Goal: Task Accomplishment & Management: Manage account settings

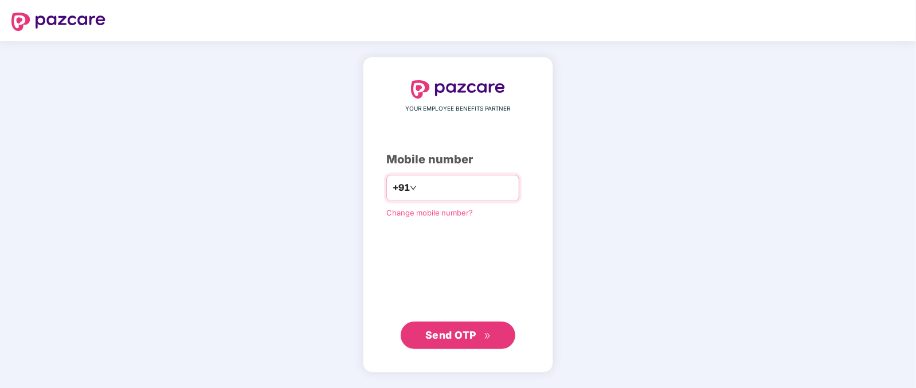
type input "**********"
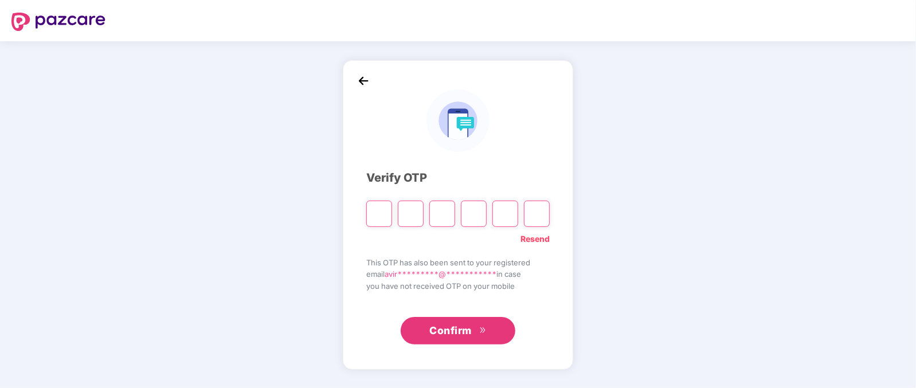
type input "*"
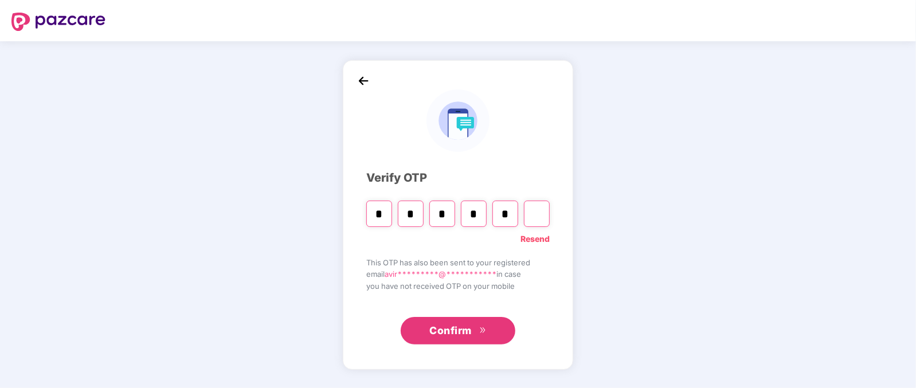
type input "*"
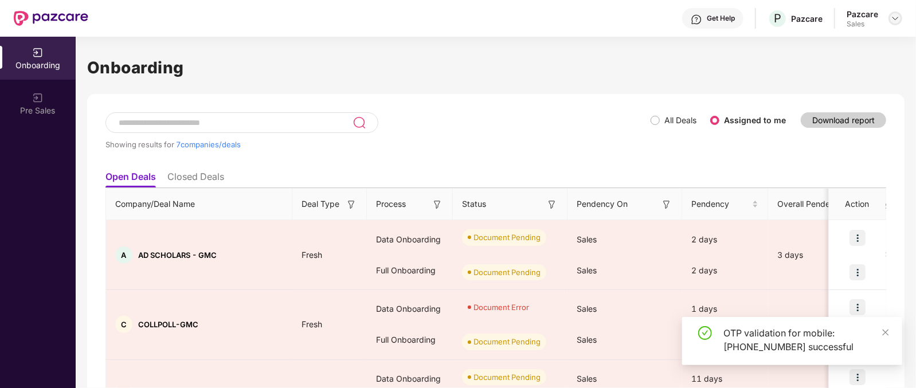
click at [893, 21] on img at bounding box center [895, 18] width 9 height 9
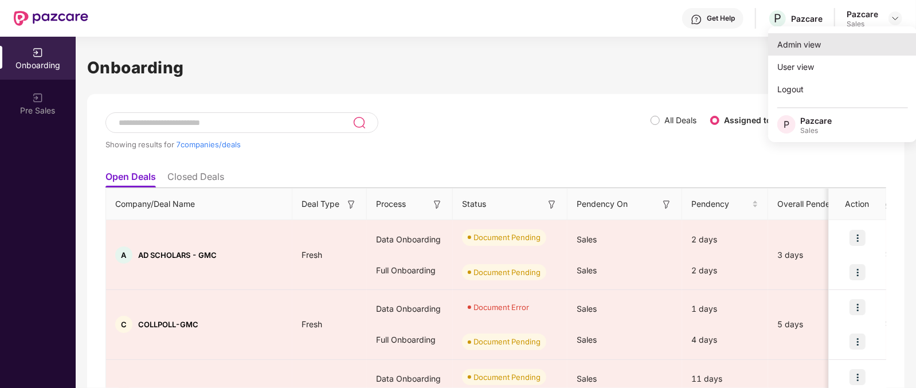
click at [813, 41] on div "Admin view" at bounding box center [842, 44] width 149 height 22
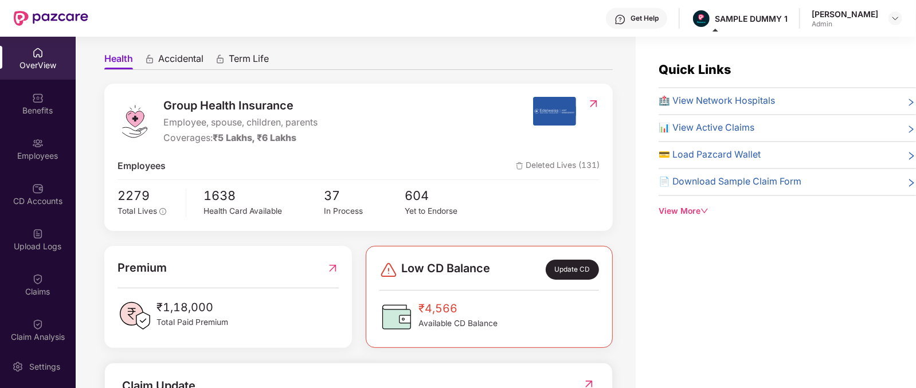
scroll to position [99, 0]
click at [185, 107] on span "Group Health Insurance" at bounding box center [240, 105] width 154 height 18
click at [173, 61] on span "Accidental" at bounding box center [180, 60] width 45 height 17
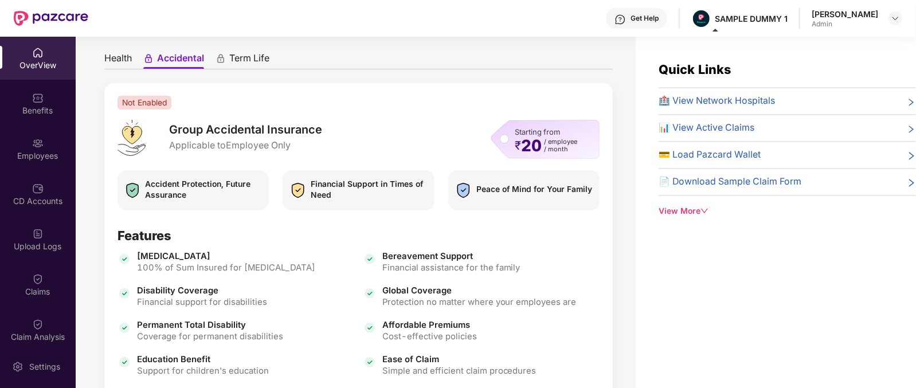
click at [265, 52] on span "Term Life" at bounding box center [249, 60] width 40 height 17
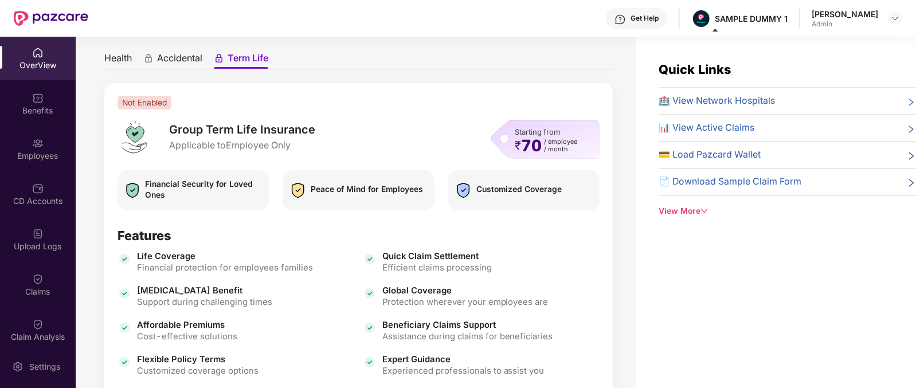
click at [117, 57] on span "Health" at bounding box center [118, 60] width 28 height 17
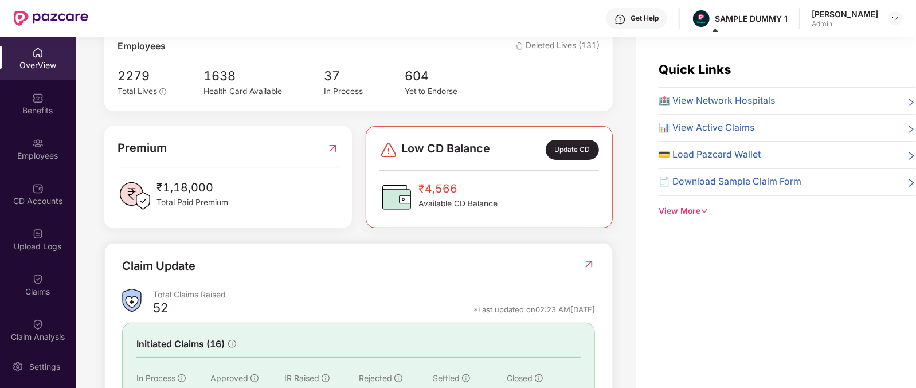
scroll to position [216, 0]
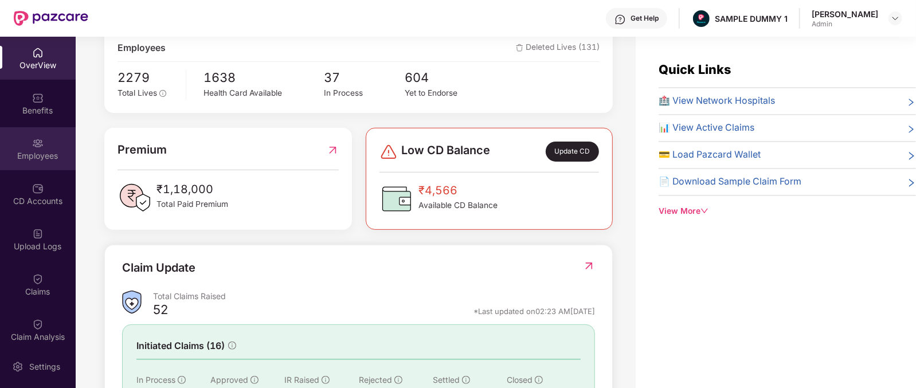
click at [32, 154] on div "Employees" at bounding box center [38, 155] width 76 height 11
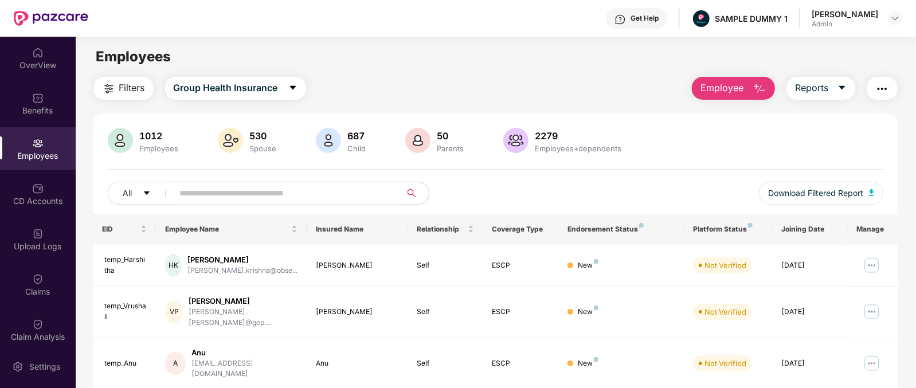
click at [735, 87] on span "Employee" at bounding box center [721, 88] width 43 height 14
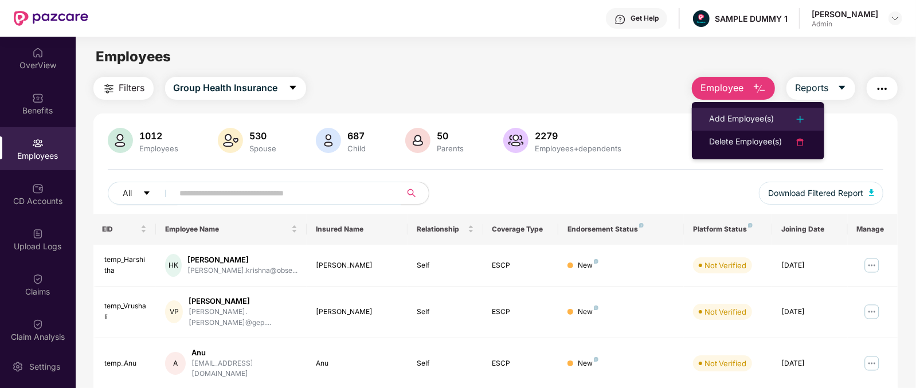
click at [737, 108] on li "Add Employee(s)" at bounding box center [758, 119] width 132 height 23
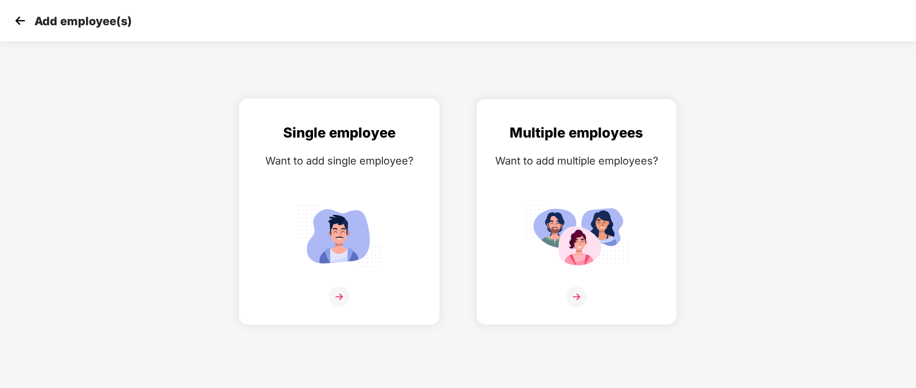
click at [336, 307] on img at bounding box center [339, 297] width 21 height 21
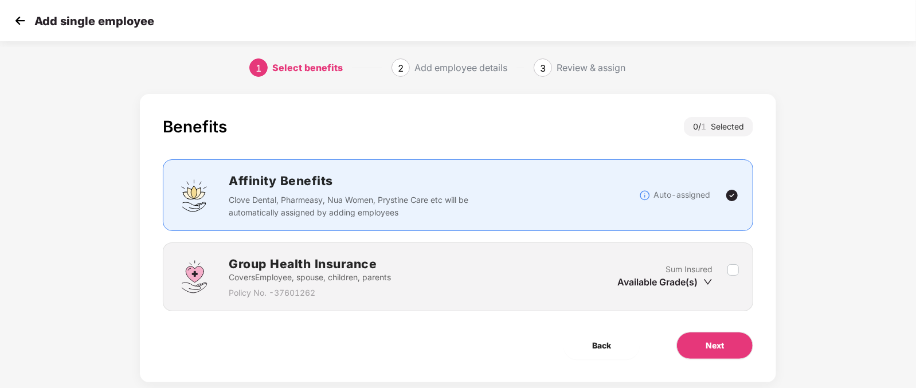
scroll to position [23, 0]
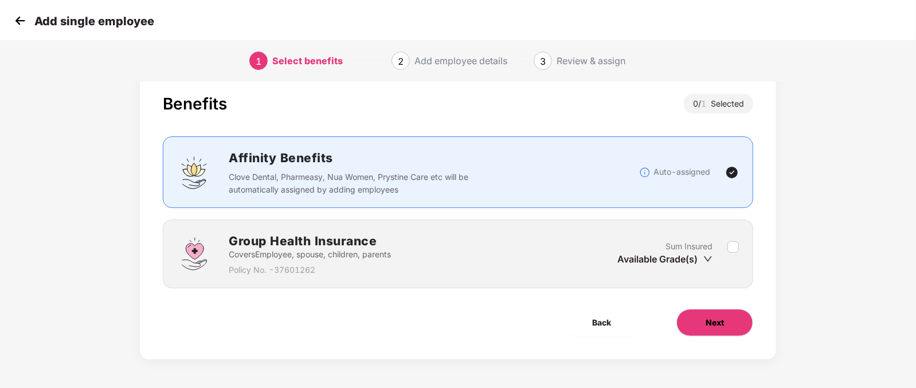
click at [728, 323] on button "Next" at bounding box center [714, 323] width 77 height 28
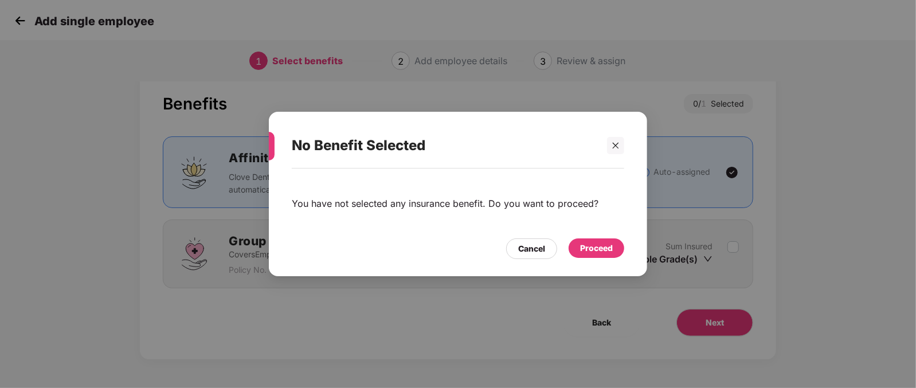
click at [593, 246] on div "Proceed" at bounding box center [596, 248] width 33 height 13
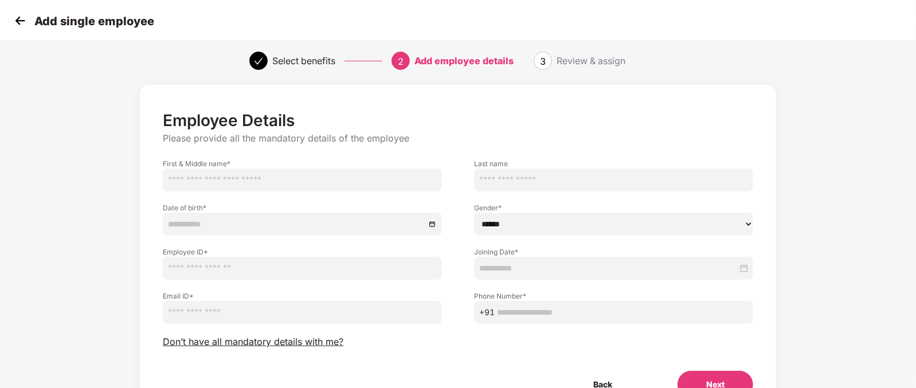
scroll to position [71, 0]
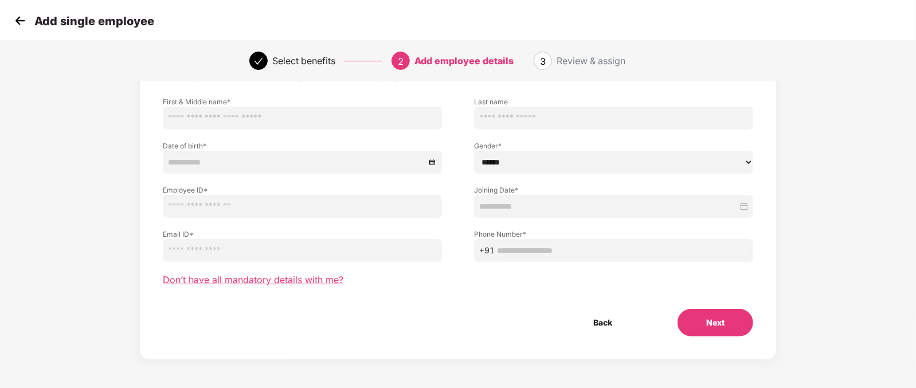
click at [239, 284] on span "Don’t have all mandatory details with me?" at bounding box center [253, 280] width 181 height 12
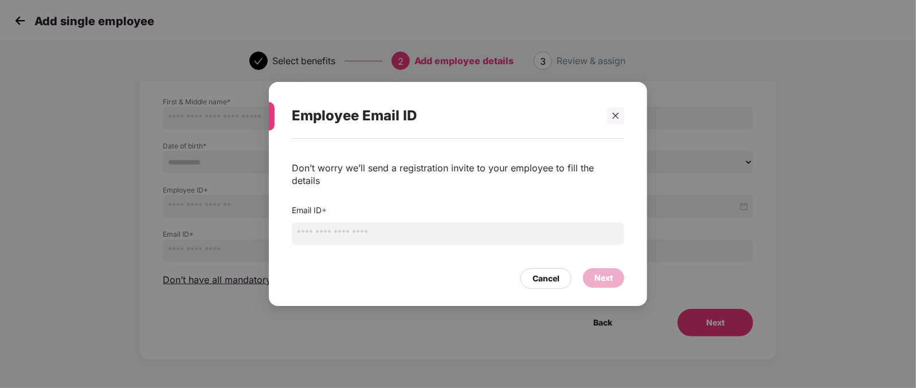
click at [351, 225] on input "email" at bounding box center [458, 233] width 332 height 23
click at [112, 163] on div "Employee Email ID Don’t worry we’ll send a registration invite to your employee…" at bounding box center [458, 194] width 916 height 388
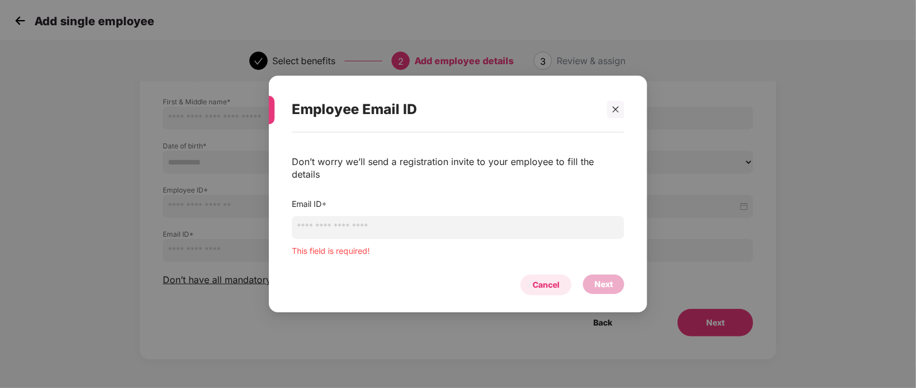
click at [547, 275] on div "Cancel" at bounding box center [545, 285] width 51 height 21
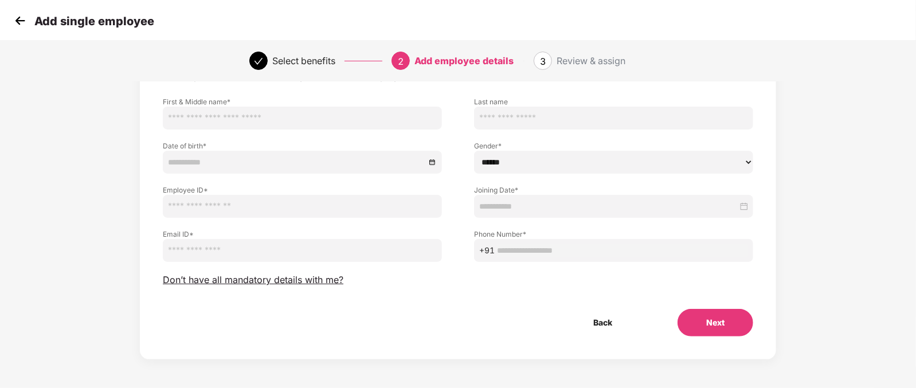
click at [20, 18] on img at bounding box center [19, 20] width 17 height 17
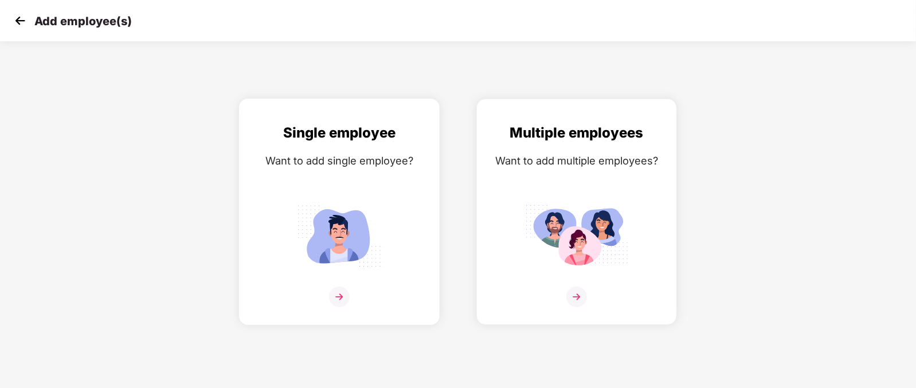
click at [321, 272] on img at bounding box center [339, 236] width 103 height 72
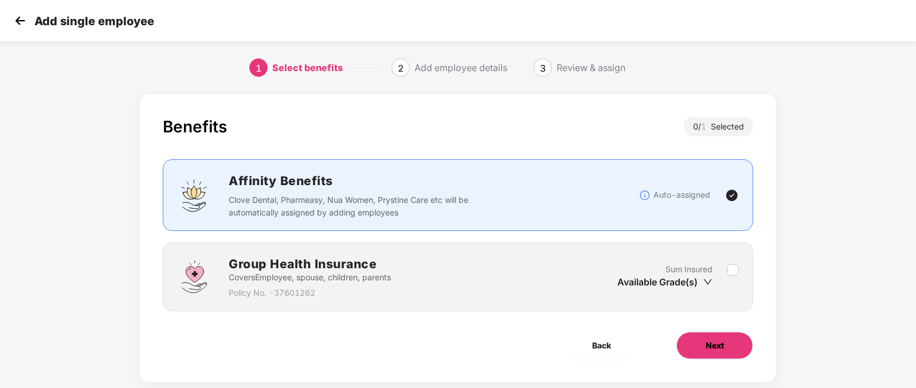
click at [711, 348] on span "Next" at bounding box center [715, 345] width 18 height 13
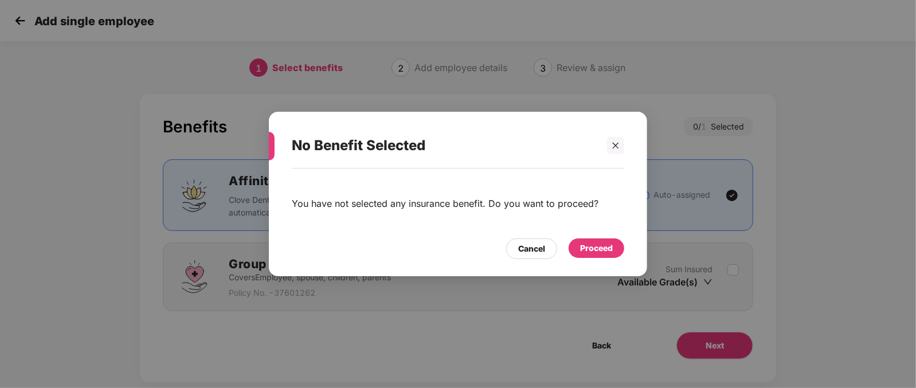
click at [587, 254] on div "Proceed" at bounding box center [597, 247] width 56 height 19
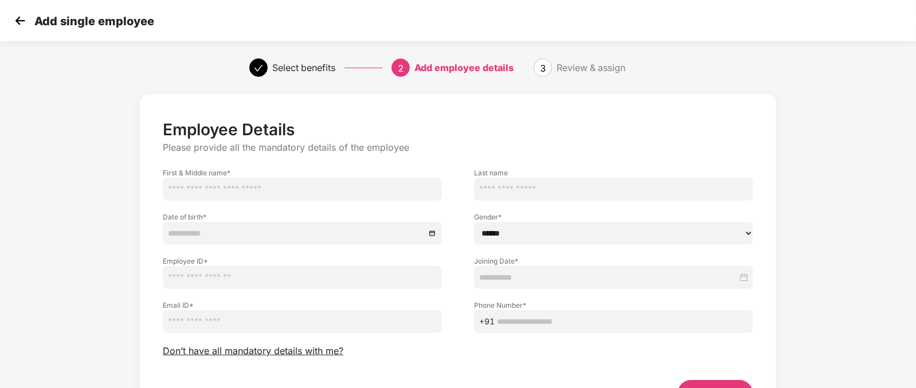
click at [593, 68] on div "Review & assign" at bounding box center [590, 67] width 69 height 18
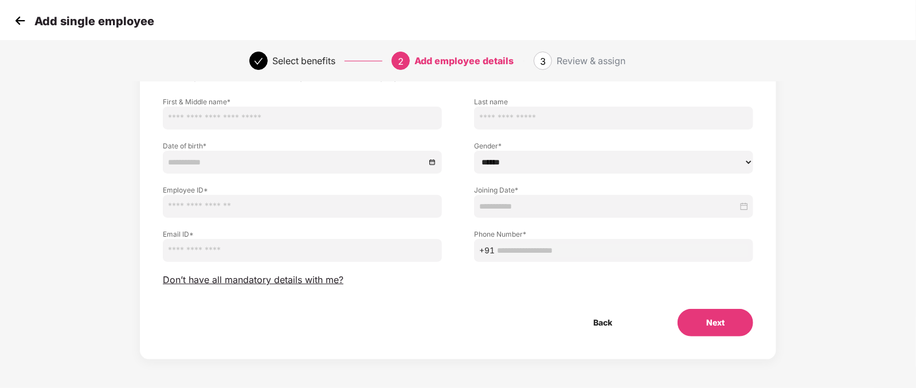
click at [625, 84] on div "Employee Details Please provide all the mandatory details of the employee First…" at bounding box center [458, 193] width 590 height 288
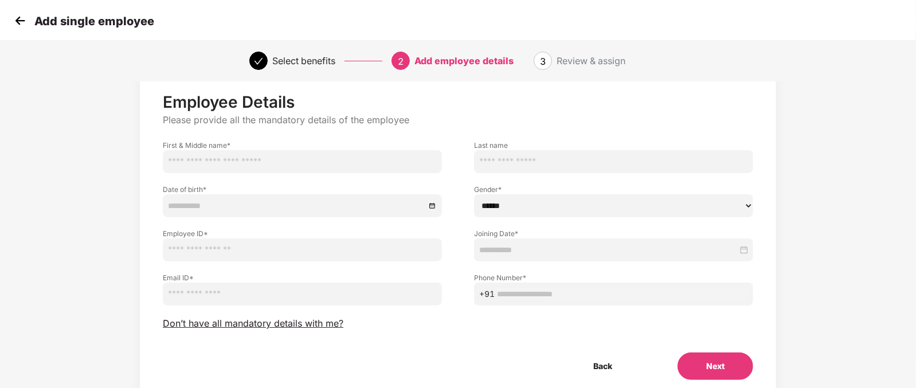
scroll to position [22, 0]
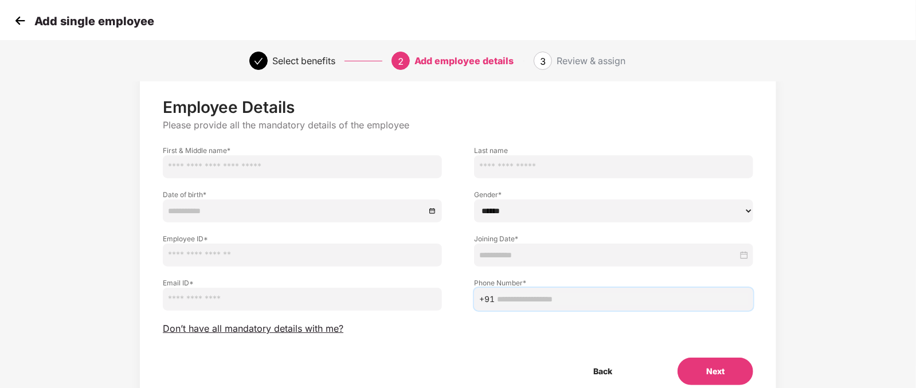
click at [529, 299] on input "text" at bounding box center [622, 299] width 251 height 13
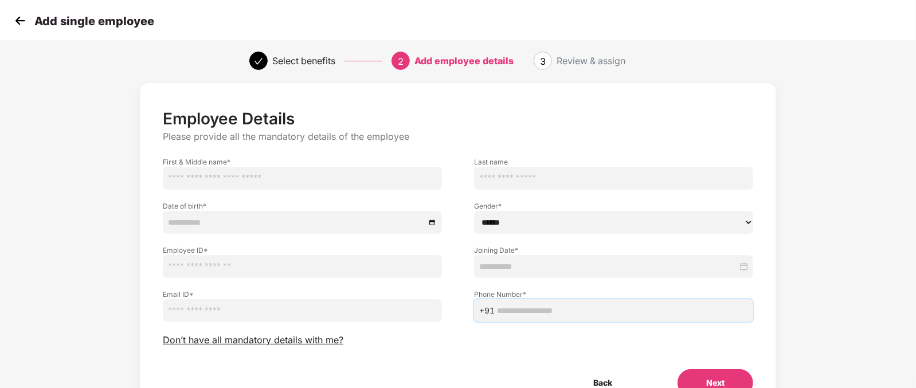
scroll to position [0, 0]
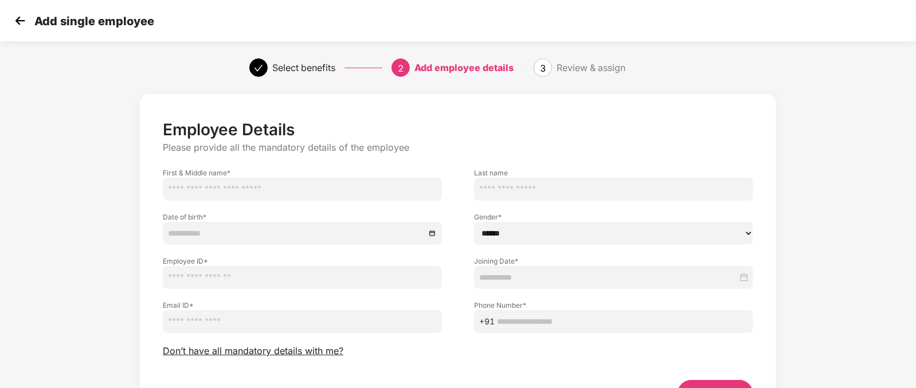
click at [19, 21] on img at bounding box center [19, 20] width 17 height 17
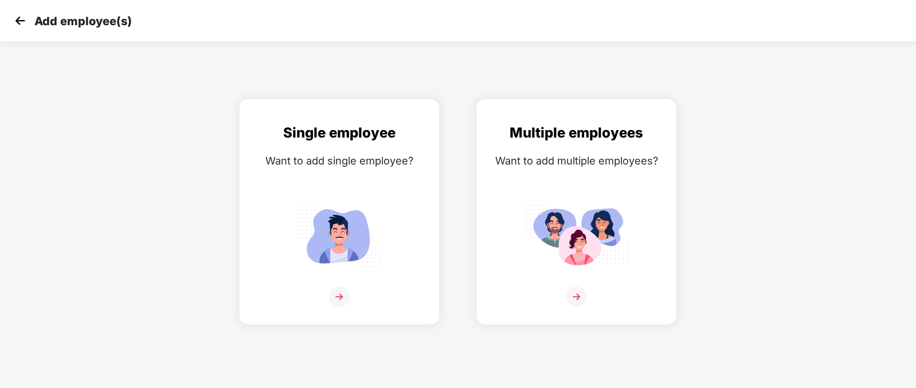
click at [19, 21] on img at bounding box center [19, 20] width 17 height 17
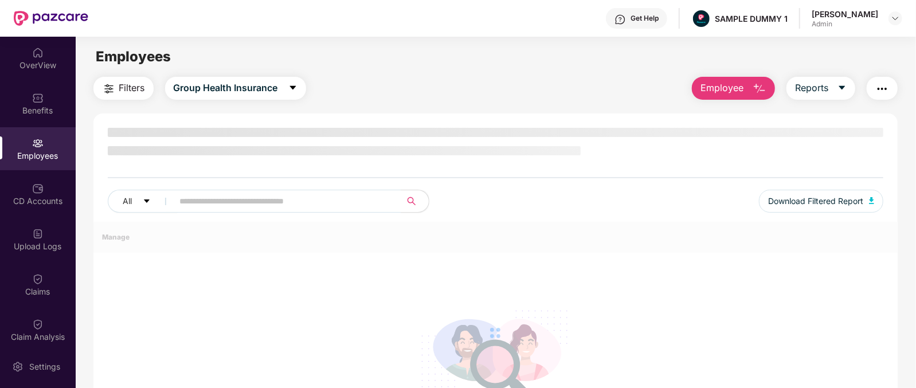
click at [731, 82] on span "Employee" at bounding box center [721, 88] width 43 height 14
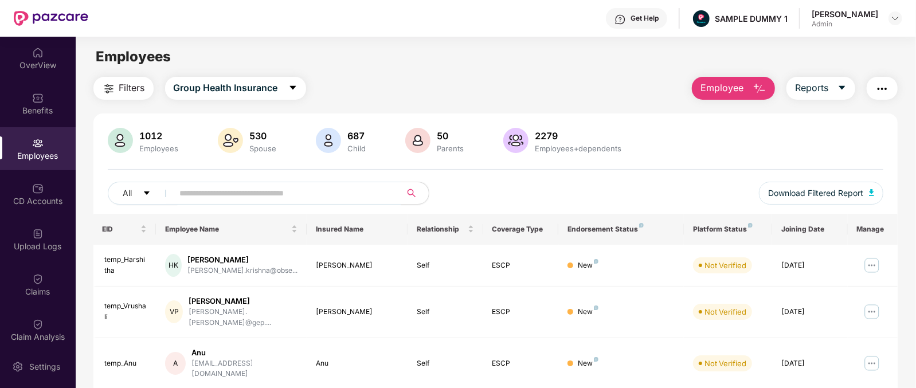
click at [751, 82] on button "Employee" at bounding box center [733, 88] width 83 height 23
click at [550, 93] on div "Filters Group Health Insurance Employee Reports" at bounding box center [495, 88] width 805 height 23
click at [41, 359] on div "Settings" at bounding box center [38, 366] width 76 height 43
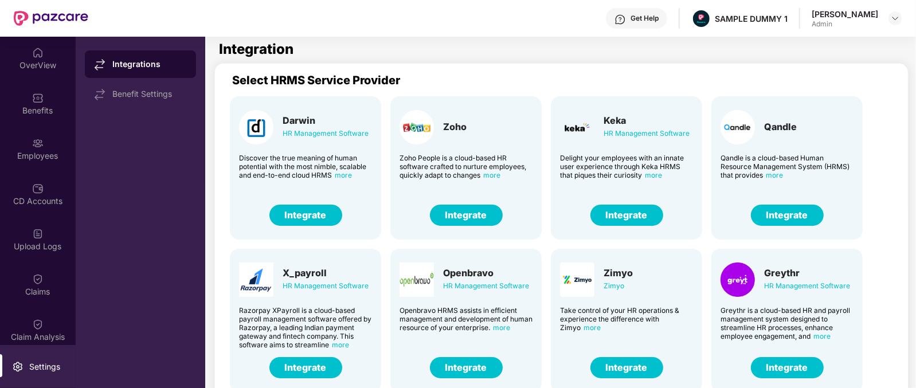
click at [465, 211] on button "Integrate" at bounding box center [466, 215] width 73 height 21
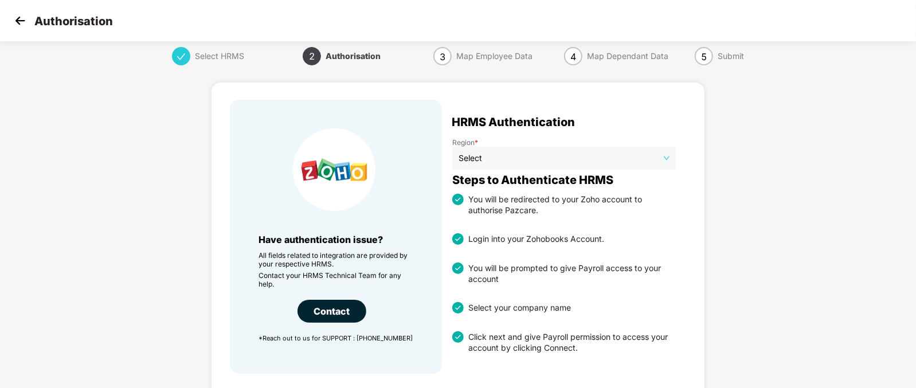
scroll to position [3, 0]
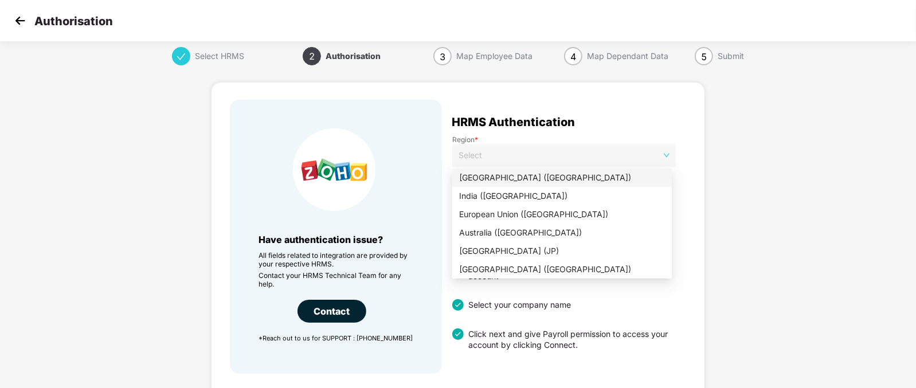
click at [613, 162] on span "Select" at bounding box center [563, 155] width 211 height 17
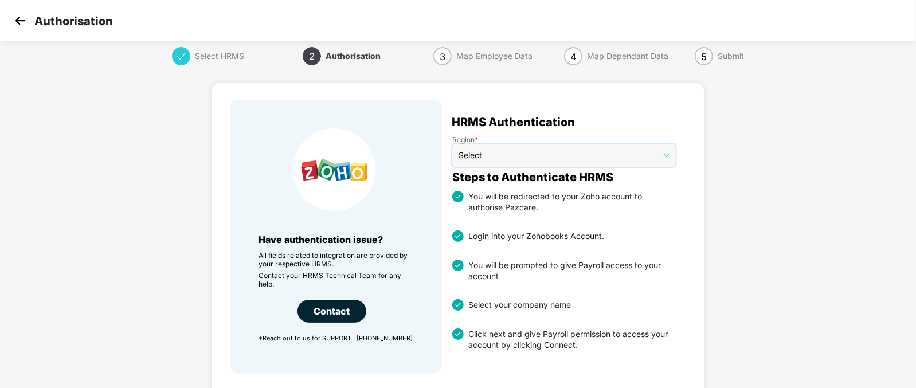
click at [613, 162] on span "Select" at bounding box center [563, 155] width 211 height 17
click at [527, 264] on div "You will be prompted to give Payroll access to your account" at bounding box center [570, 271] width 212 height 22
click at [526, 281] on div "Region * Select Steps to Authenticate HRMS You will be redirected to your Zoho …" at bounding box center [564, 241] width 224 height 235
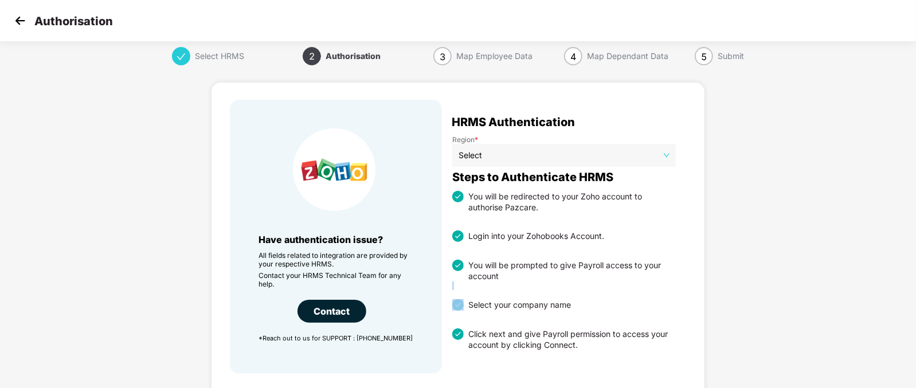
click at [526, 281] on div "Region * Select Steps to Authenticate HRMS You will be redirected to your Zoho …" at bounding box center [564, 241] width 224 height 235
click at [515, 290] on div "Select your company name" at bounding box center [564, 300] width 224 height 21
click at [533, 264] on div "You will be prompted to give Payroll access to your account" at bounding box center [570, 271] width 212 height 22
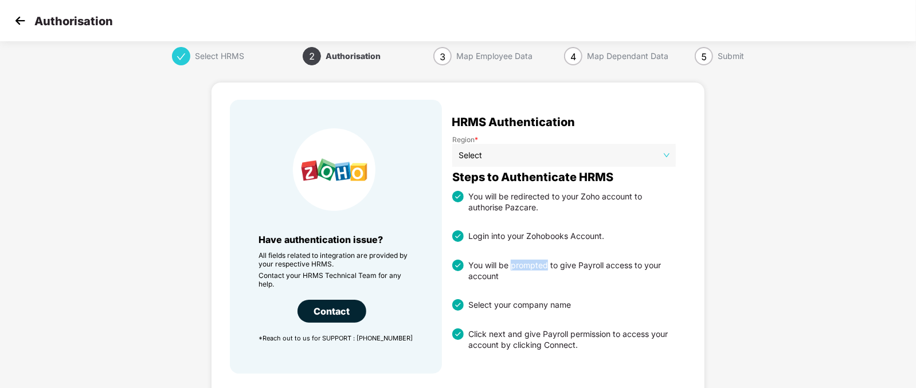
click at [533, 264] on div "You will be prompted to give Payroll access to your account" at bounding box center [570, 271] width 212 height 22
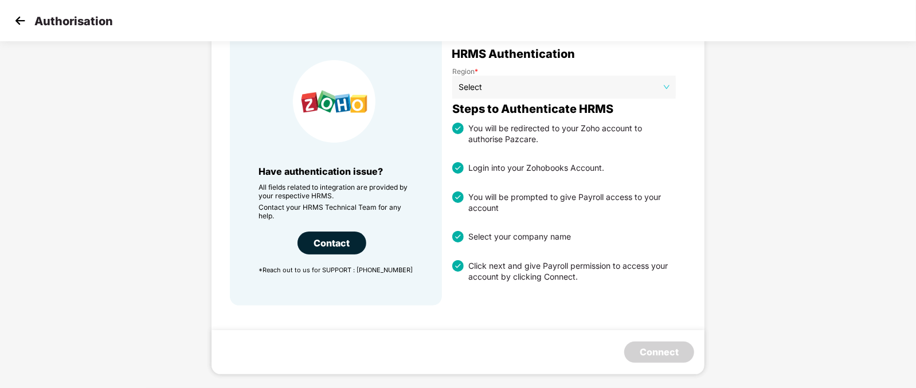
click at [520, 243] on div "Region * Select Steps to Authenticate HRMS You will be redirected to your Zoho …" at bounding box center [564, 173] width 224 height 235
click at [517, 239] on div "Select your company name" at bounding box center [517, 236] width 107 height 11
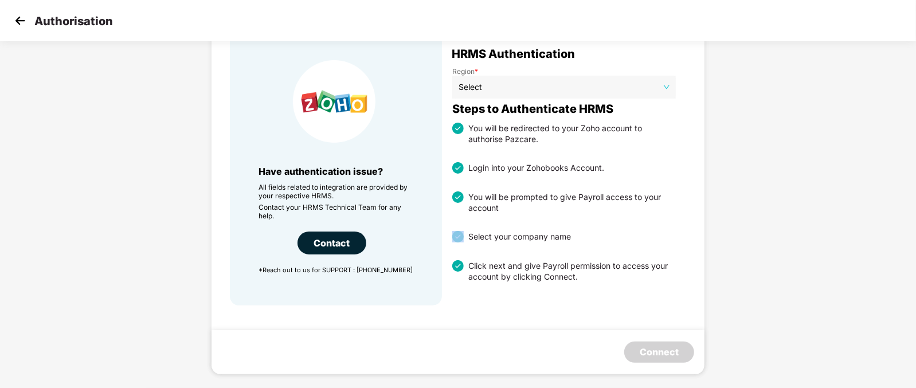
click at [517, 239] on div "Select your company name" at bounding box center [517, 236] width 107 height 11
click at [508, 262] on div "Click next and give Payroll permission to access your account by clicking Conne…" at bounding box center [570, 271] width 212 height 22
click at [511, 231] on div "Select your company name" at bounding box center [517, 236] width 107 height 11
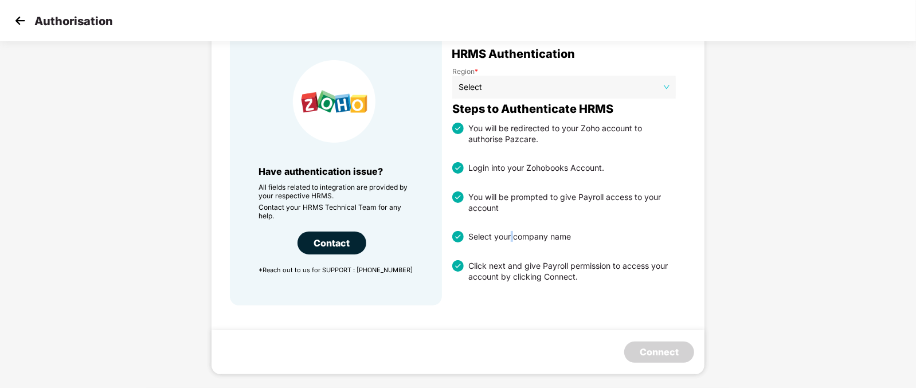
click at [511, 231] on div "Select your company name" at bounding box center [517, 236] width 107 height 11
click at [16, 18] on img at bounding box center [19, 20] width 17 height 17
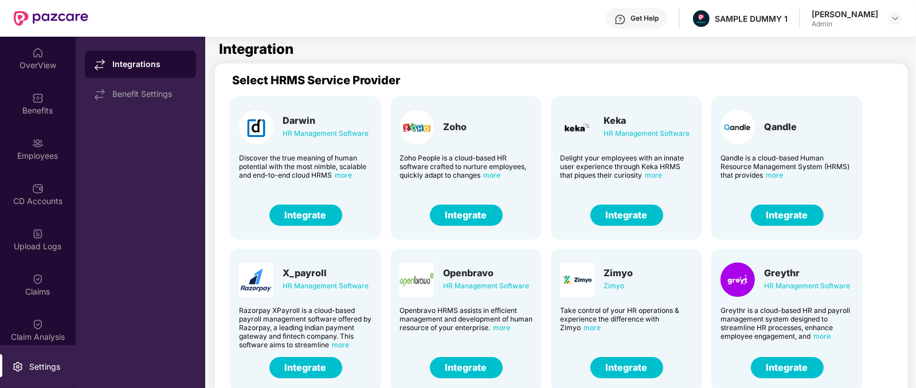
scroll to position [38, 0]
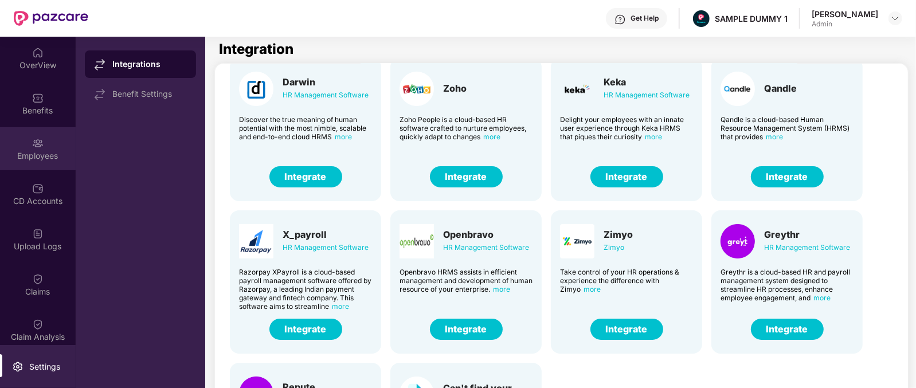
click at [23, 152] on div "Employees" at bounding box center [38, 155] width 76 height 11
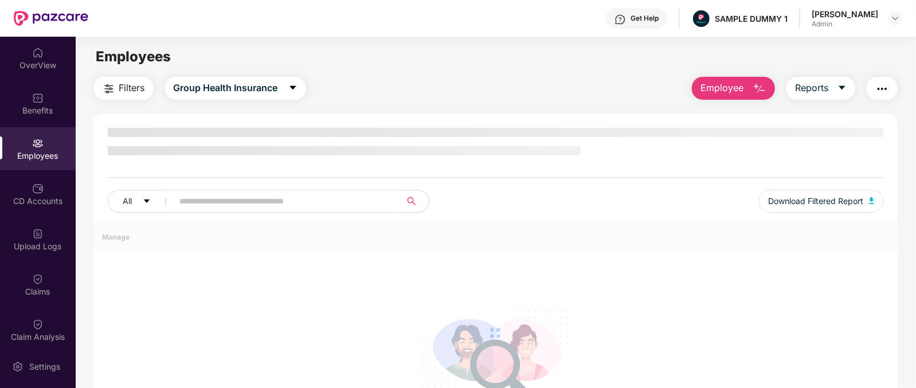
click at [743, 93] on button "Employee" at bounding box center [733, 88] width 83 height 23
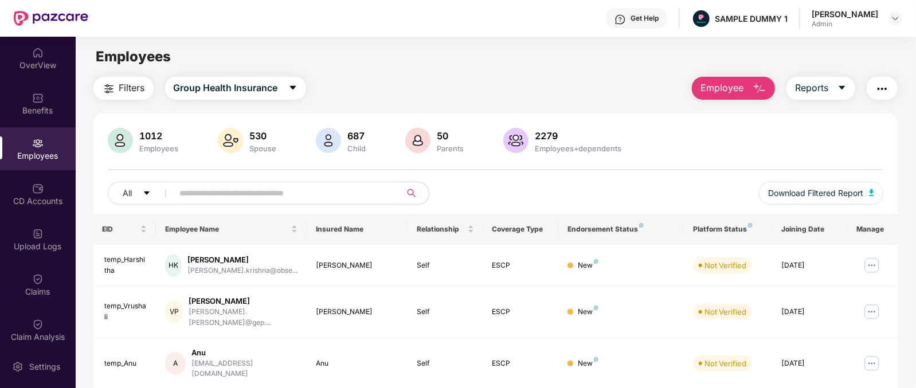
click at [577, 79] on div "Filters Group Health Insurance Employee Reports" at bounding box center [495, 88] width 805 height 23
click at [659, 18] on div "Get Help" at bounding box center [644, 18] width 28 height 9
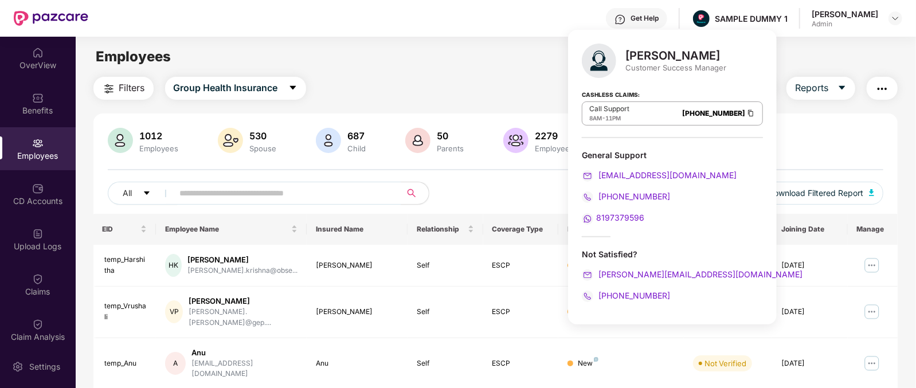
click at [640, 49] on div "[PERSON_NAME]" at bounding box center [675, 56] width 101 height 14
click at [636, 72] on div "Customer Success Manager" at bounding box center [675, 67] width 101 height 10
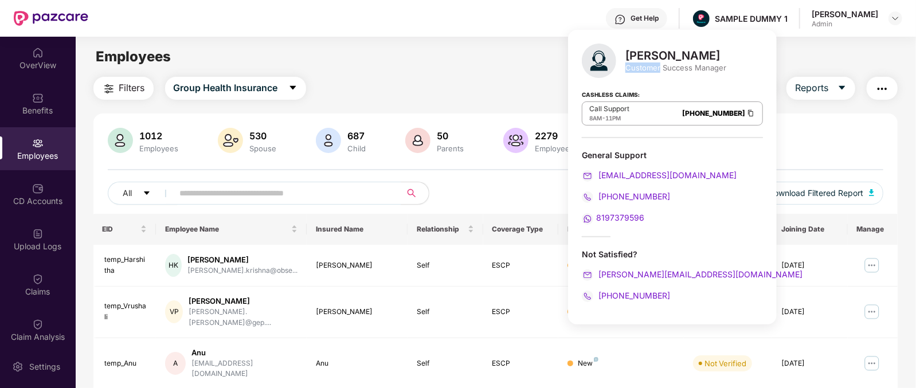
click at [636, 72] on div "Customer Success Manager" at bounding box center [675, 67] width 101 height 10
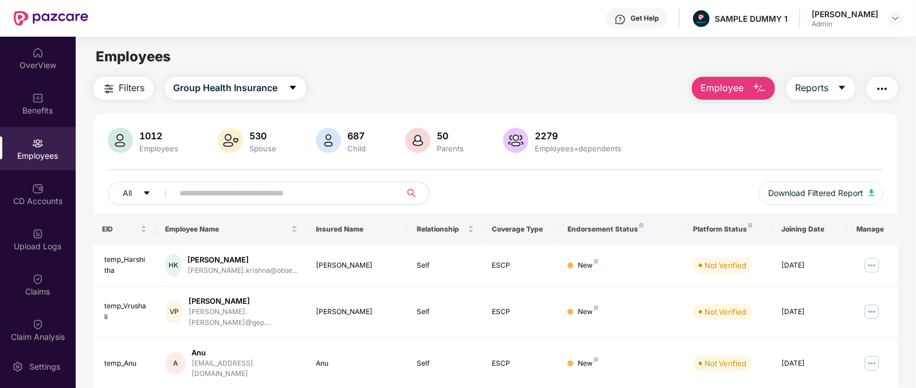
click at [436, 68] on main "Employees Filters Group Health Insurance Employee Reports 1012 Employees 530 Sp…" at bounding box center [496, 231] width 840 height 388
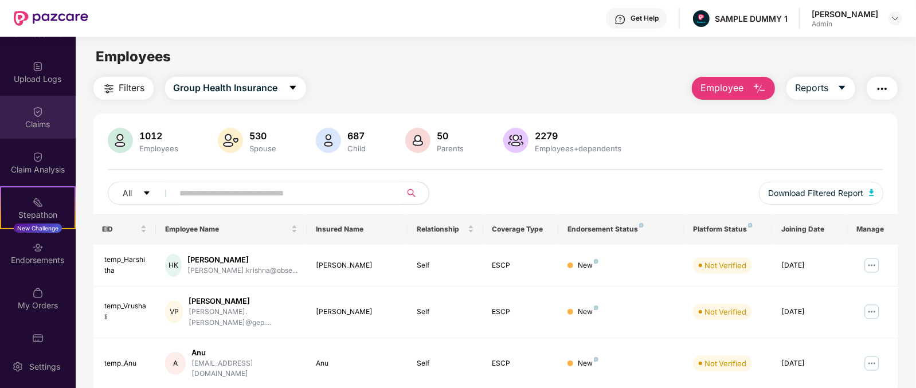
scroll to position [1, 0]
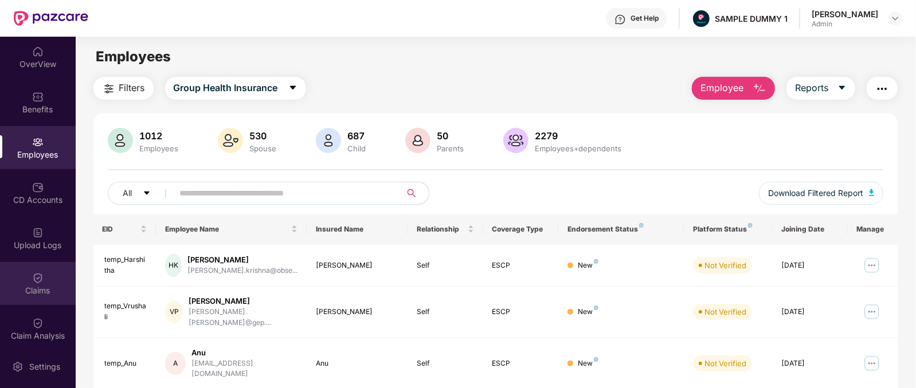
click at [37, 287] on div "Claims" at bounding box center [38, 290] width 76 height 11
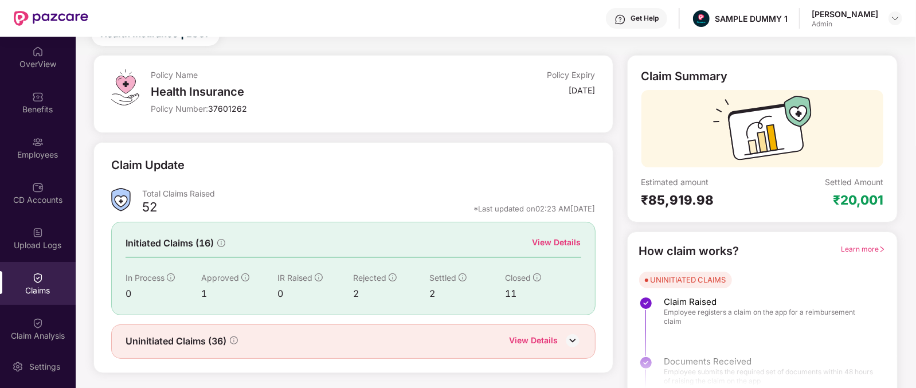
scroll to position [60, 0]
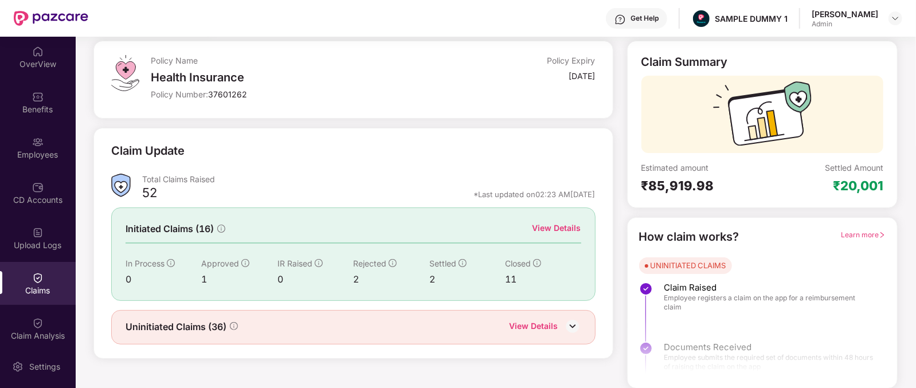
click at [551, 223] on div "View Details" at bounding box center [556, 228] width 49 height 13
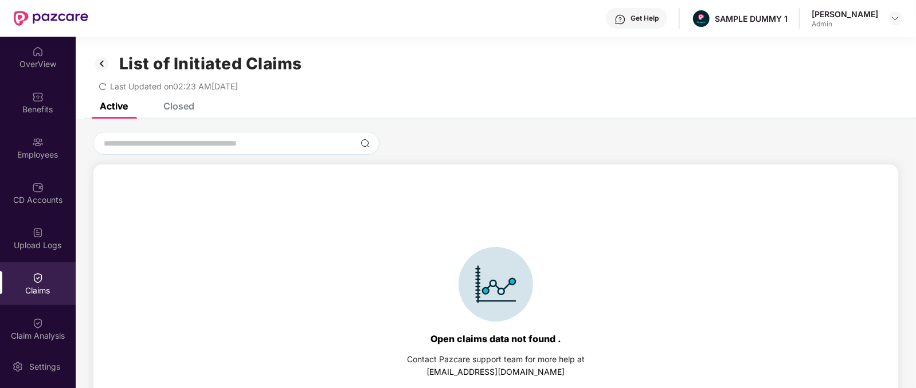
scroll to position [49, 0]
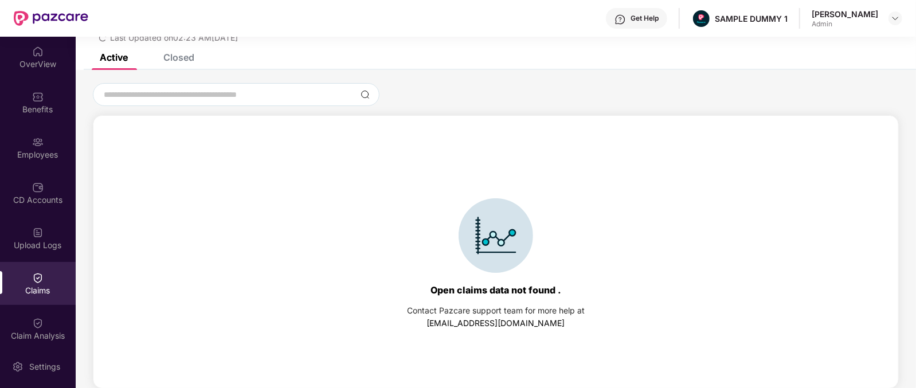
click at [181, 61] on div "Closed" at bounding box center [178, 57] width 31 height 11
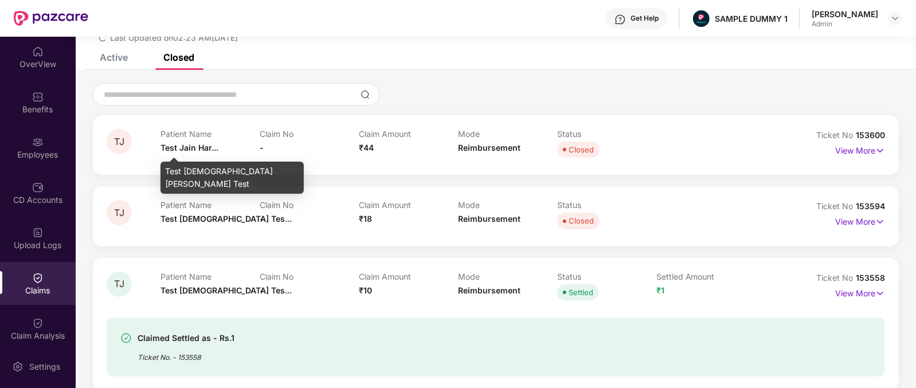
click at [170, 147] on span "Test Jain Har..." at bounding box center [189, 148] width 58 height 10
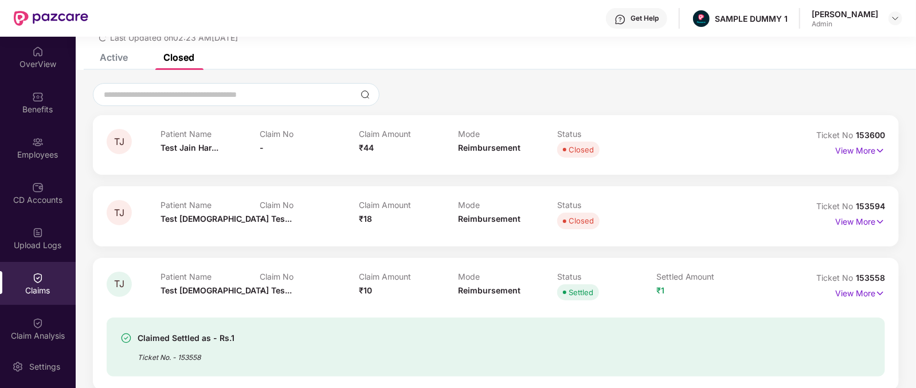
click at [359, 147] on span "₹44" at bounding box center [366, 148] width 15 height 10
click at [481, 147] on span "Reimbursement" at bounding box center [489, 148] width 62 height 10
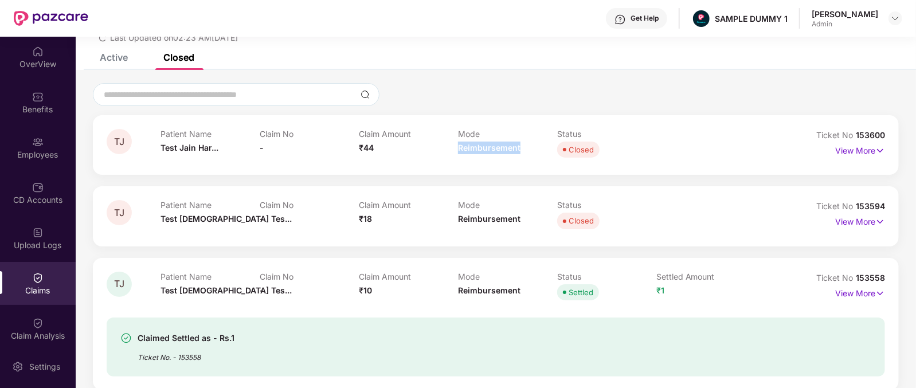
click at [481, 147] on span "Reimbursement" at bounding box center [489, 148] width 62 height 10
click at [856, 143] on p "View More" at bounding box center [860, 149] width 50 height 15
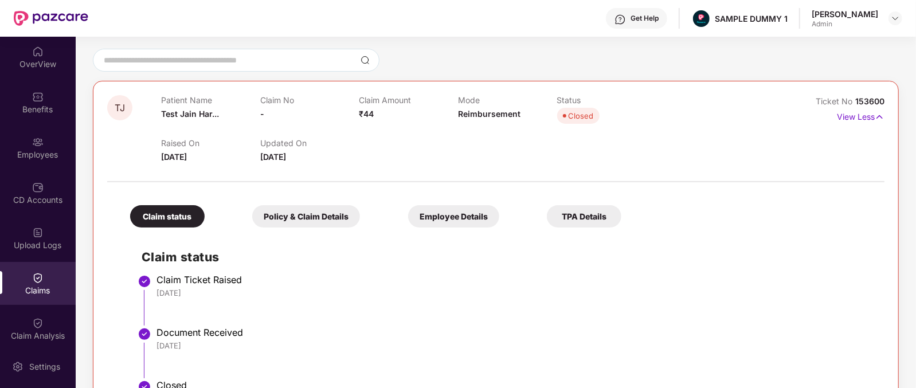
scroll to position [0, 0]
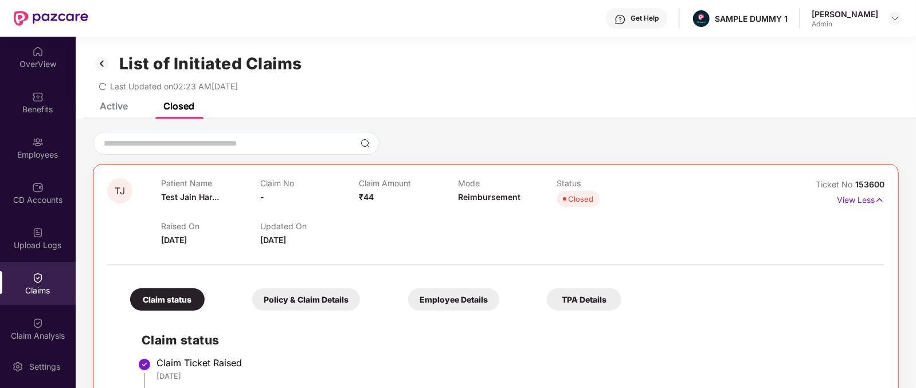
click at [650, 28] on div "Get Help" at bounding box center [636, 18] width 61 height 21
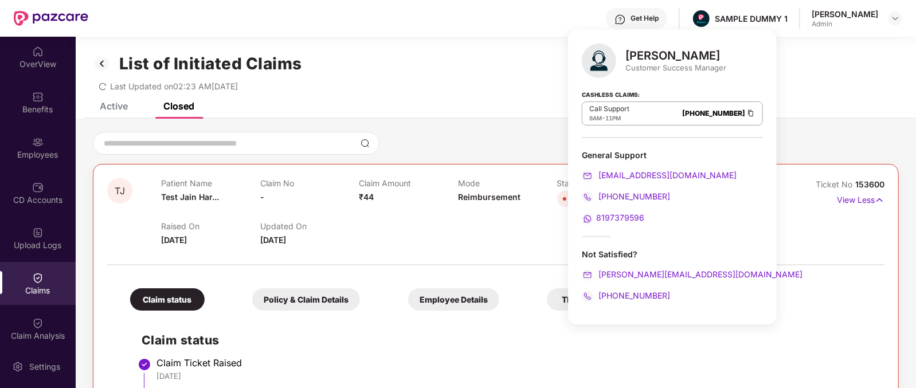
click at [636, 50] on div "[PERSON_NAME]" at bounding box center [675, 56] width 101 height 14
click at [650, 53] on div "[PERSON_NAME]" at bounding box center [675, 56] width 101 height 14
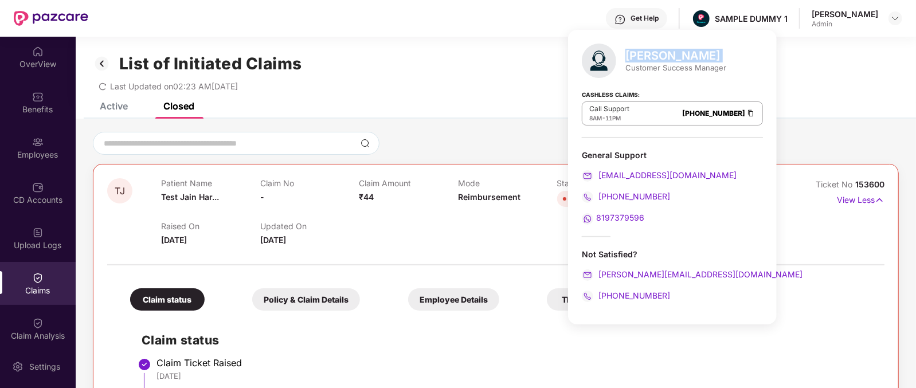
click at [650, 53] on div "[PERSON_NAME]" at bounding box center [675, 56] width 101 height 14
click at [672, 296] on div "[PHONE_NUMBER]" at bounding box center [672, 295] width 181 height 13
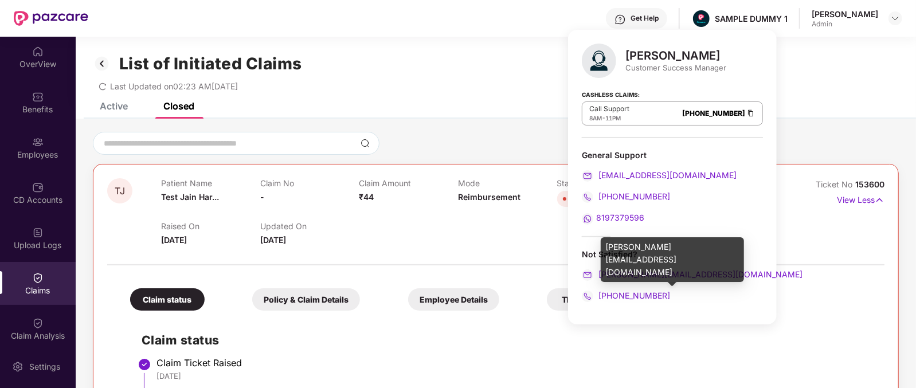
click at [711, 274] on div "[PERSON_NAME][EMAIL_ADDRESS][DOMAIN_NAME]" at bounding box center [672, 274] width 181 height 13
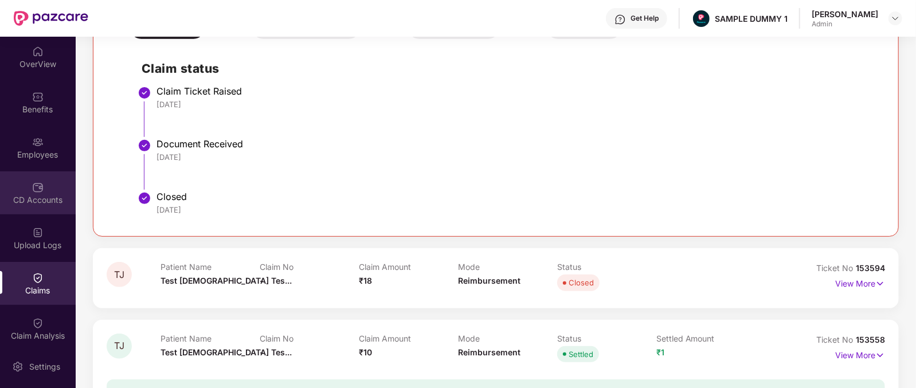
scroll to position [92, 0]
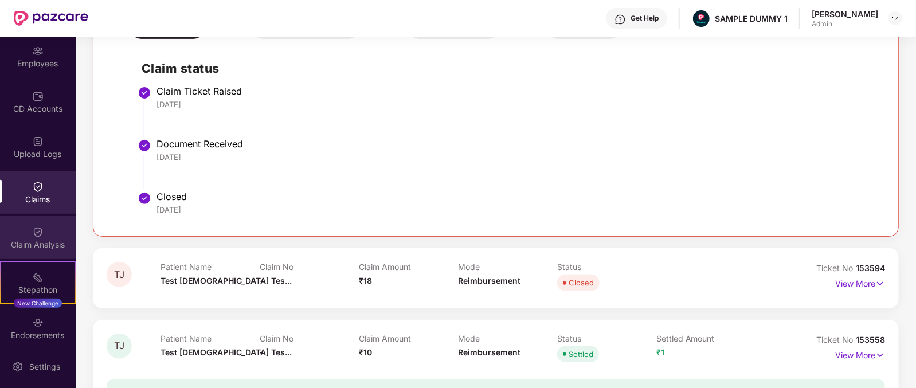
click at [51, 229] on div "Claim Analysis" at bounding box center [38, 237] width 76 height 43
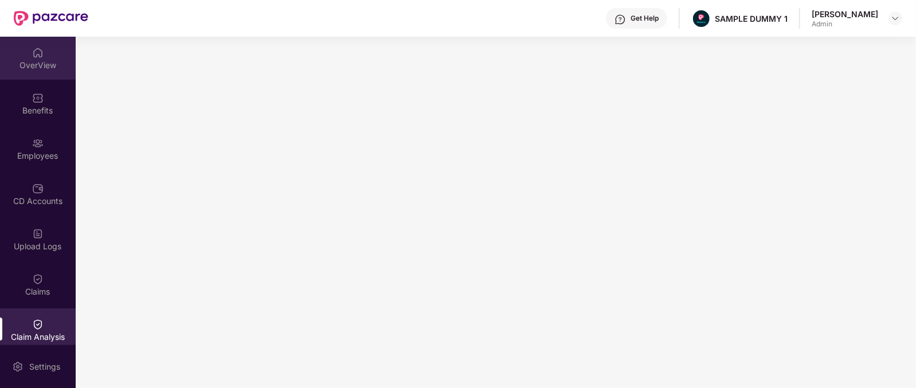
click at [34, 52] on img at bounding box center [37, 52] width 11 height 11
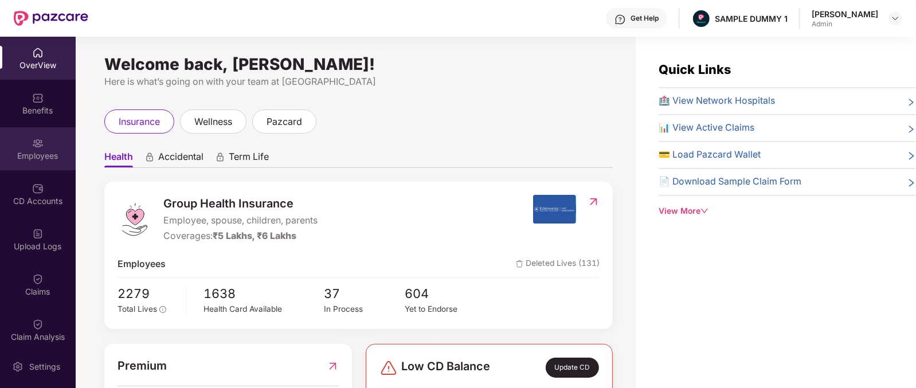
click at [44, 151] on div "Employees" at bounding box center [38, 155] width 76 height 11
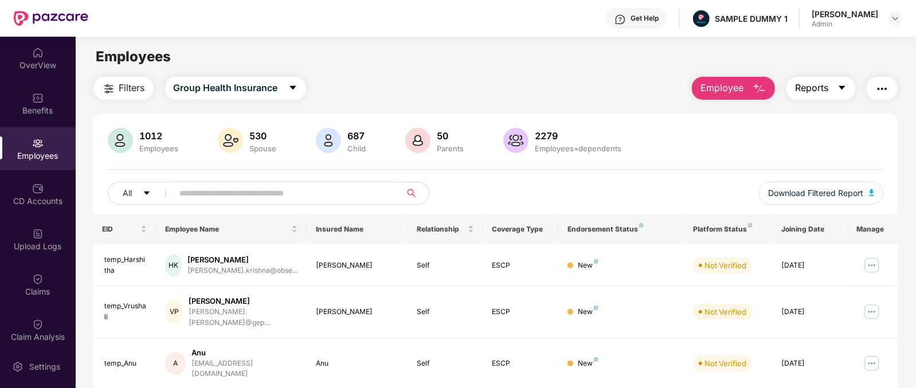
click at [832, 93] on button "Reports" at bounding box center [820, 88] width 69 height 23
click at [848, 65] on div "Employees" at bounding box center [496, 57] width 840 height 22
click at [877, 90] on img "button" at bounding box center [882, 89] width 14 height 14
click at [552, 80] on div "Filters Group Health Insurance Employee Reports" at bounding box center [495, 88] width 805 height 23
click at [808, 89] on span "Reports" at bounding box center [811, 88] width 33 height 14
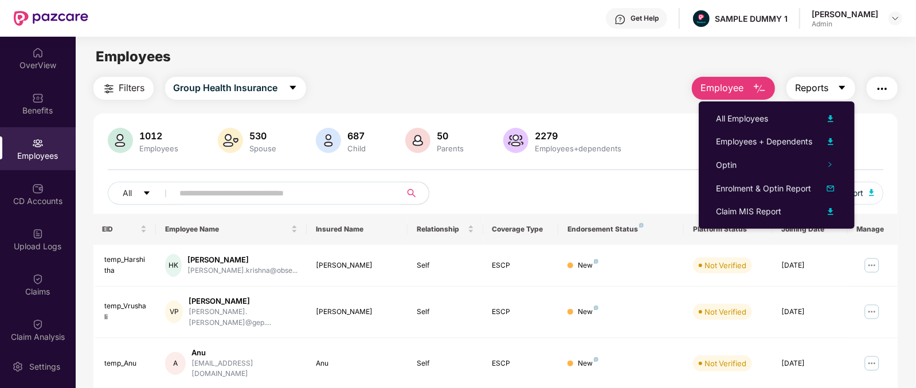
click at [813, 82] on span "Reports" at bounding box center [811, 88] width 33 height 14
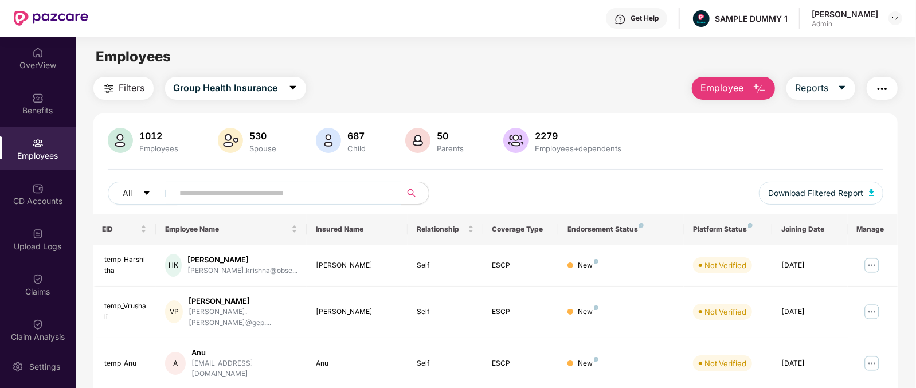
click at [883, 85] on img "button" at bounding box center [882, 89] width 14 height 14
click at [551, 67] on div "Employees" at bounding box center [496, 57] width 840 height 22
click at [41, 66] on div "OverView" at bounding box center [38, 65] width 76 height 11
